Goal: Task Accomplishment & Management: Use online tool/utility

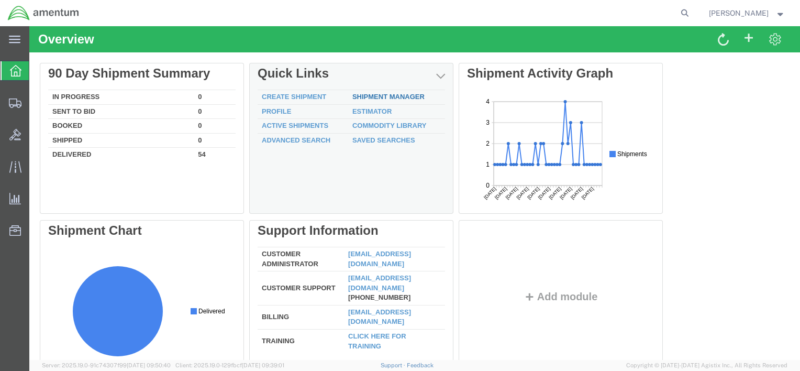
click at [416, 96] on link "Shipment Manager" at bounding box center [388, 97] width 72 height 8
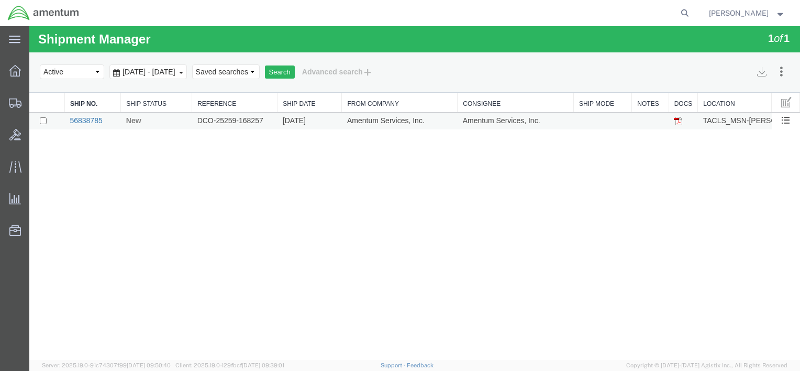
click at [79, 118] on link "56838785" at bounding box center [86, 120] width 32 height 8
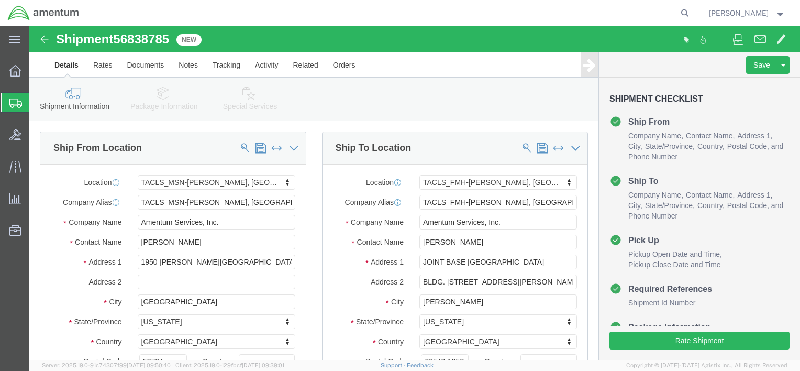
select select "42749"
select select "42745"
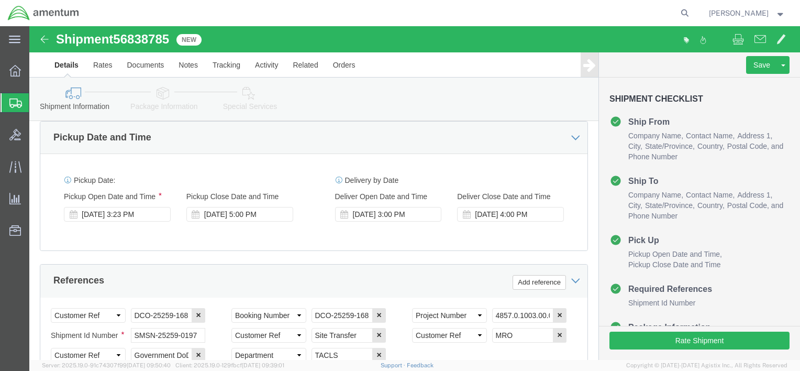
scroll to position [366, 0]
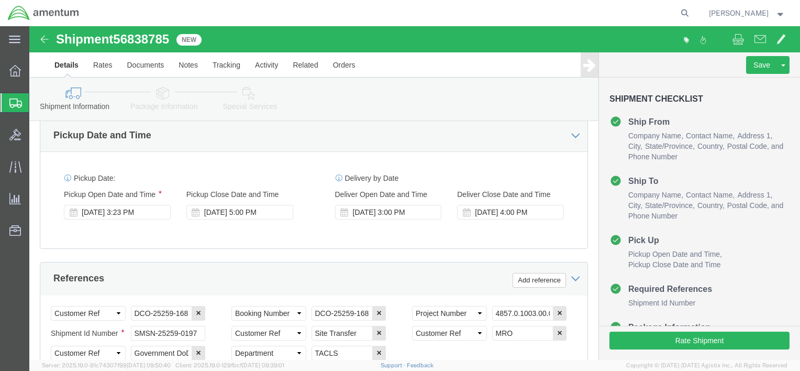
click icon
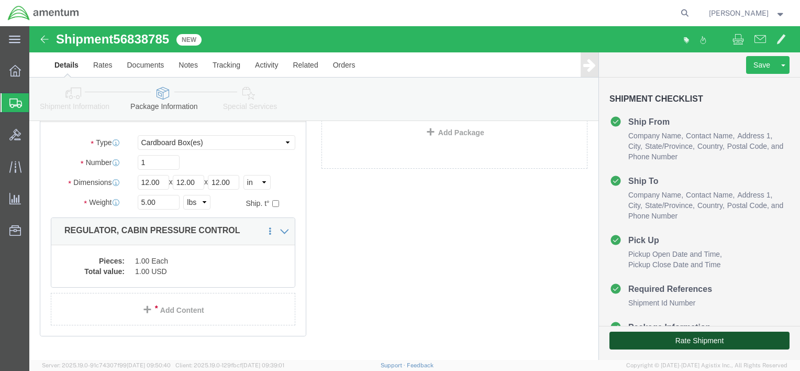
click button "Rate Shipment"
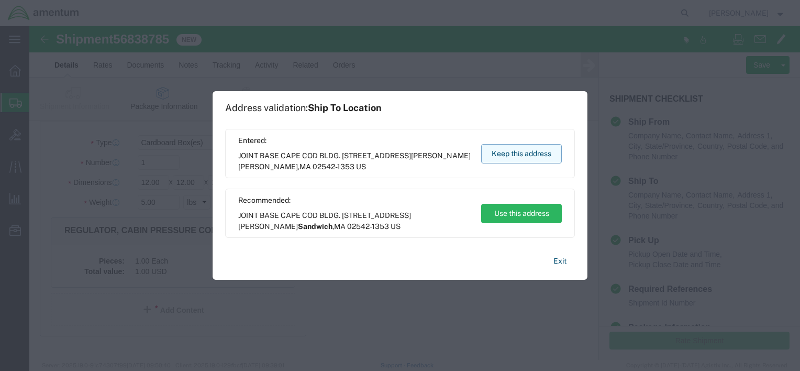
click at [523, 153] on button "Keep this address" at bounding box center [521, 153] width 81 height 19
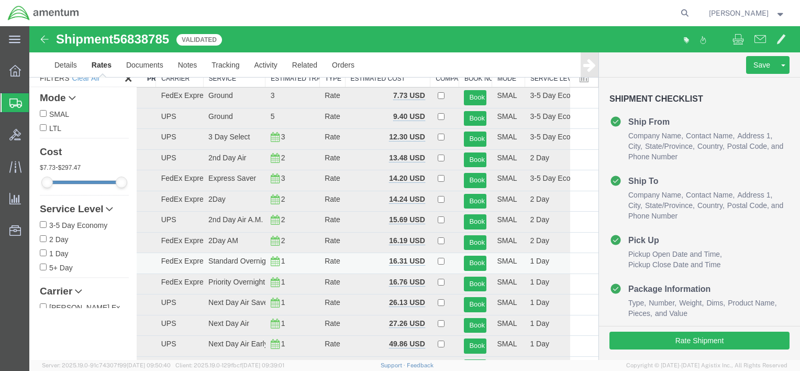
scroll to position [52, 0]
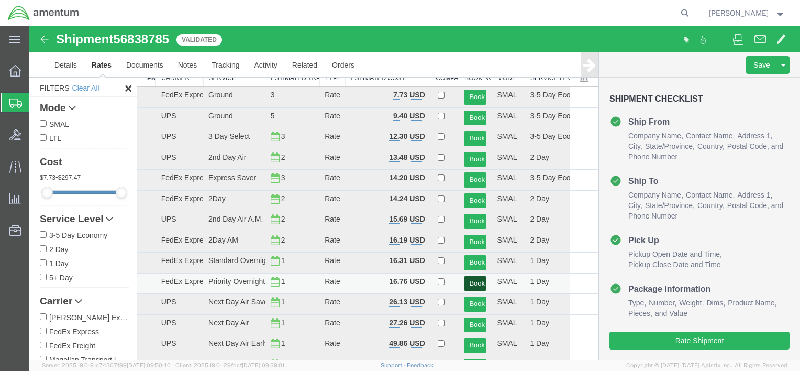
click at [470, 283] on button "Book" at bounding box center [475, 283] width 23 height 15
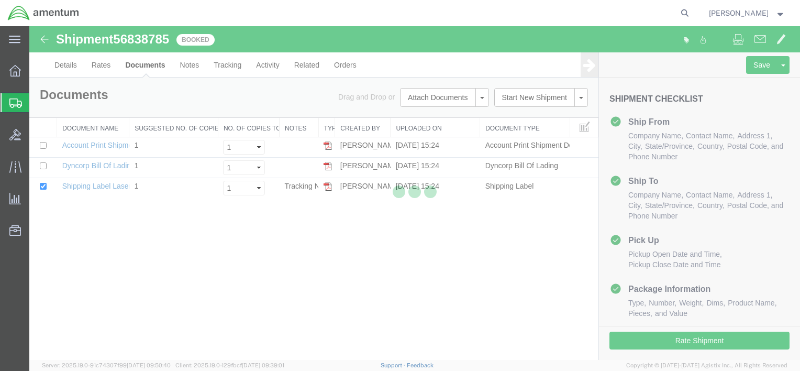
scroll to position [0, 0]
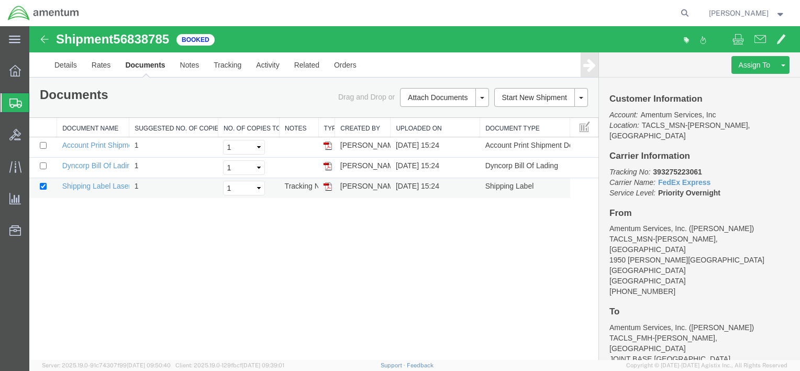
click at [331, 186] on img at bounding box center [328, 186] width 8 height 8
click at [779, 11] on strong "button" at bounding box center [780, 13] width 9 height 4
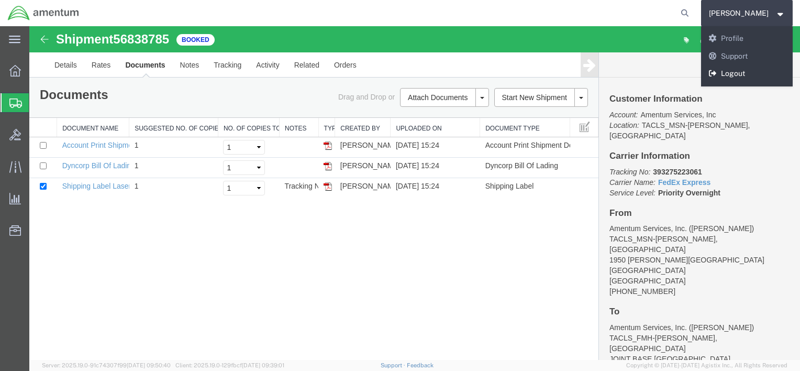
click at [747, 68] on link "Logout" at bounding box center [747, 74] width 92 height 18
